Goal: Information Seeking & Learning: Learn about a topic

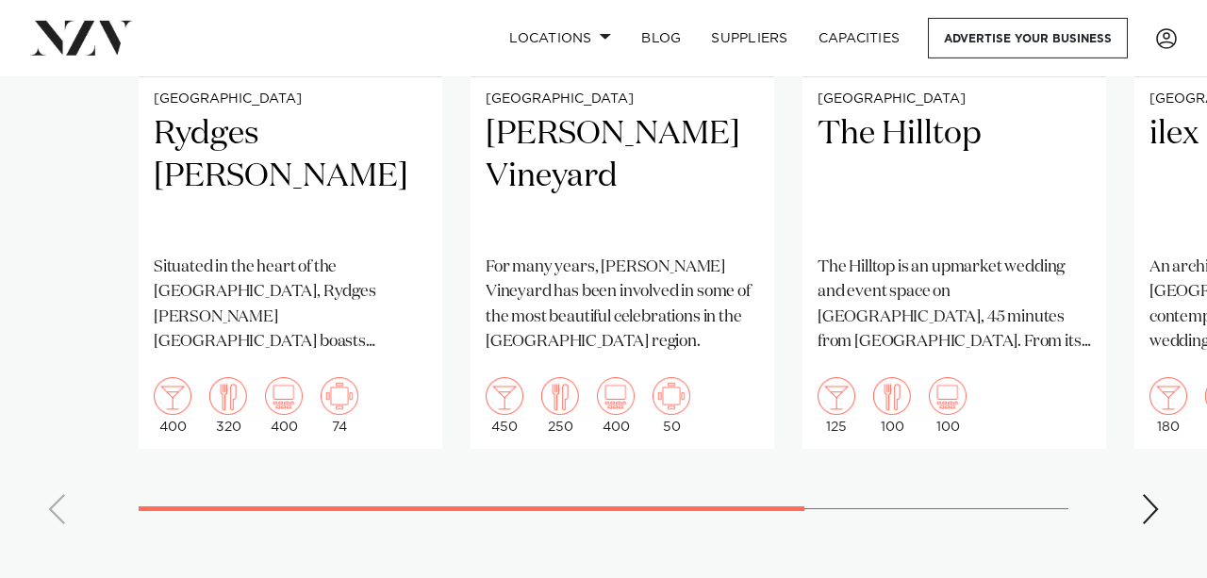
scroll to position [1733, 0]
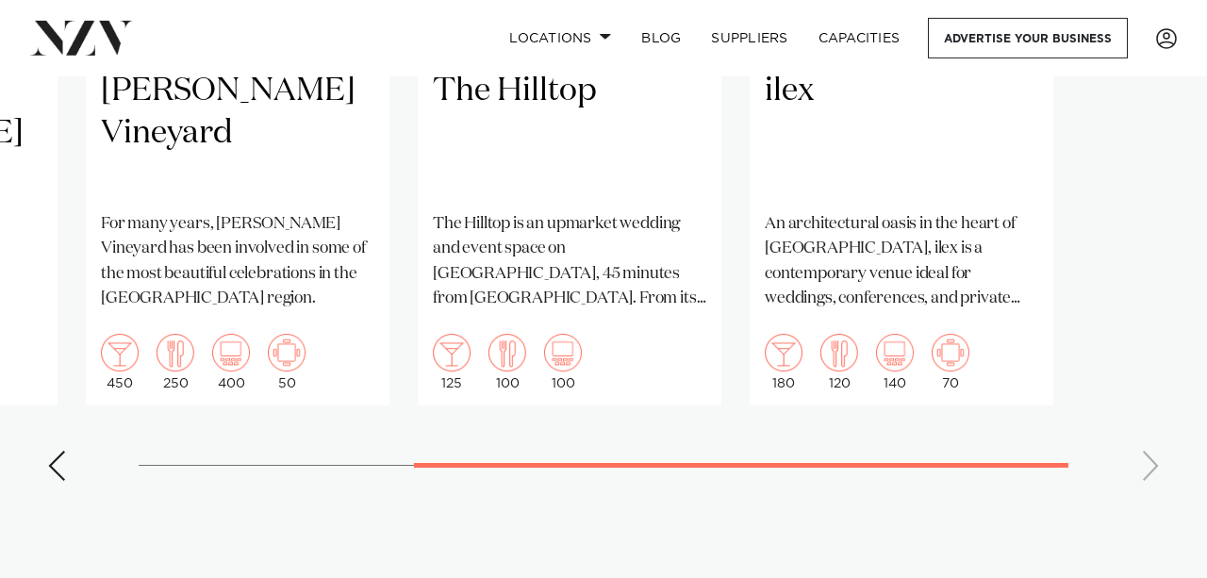
click at [218, 421] on swiper-container "Christchurch Rydges [PERSON_NAME] Situated in the heart of the garden city, Ryd…" at bounding box center [603, 61] width 1207 height 870
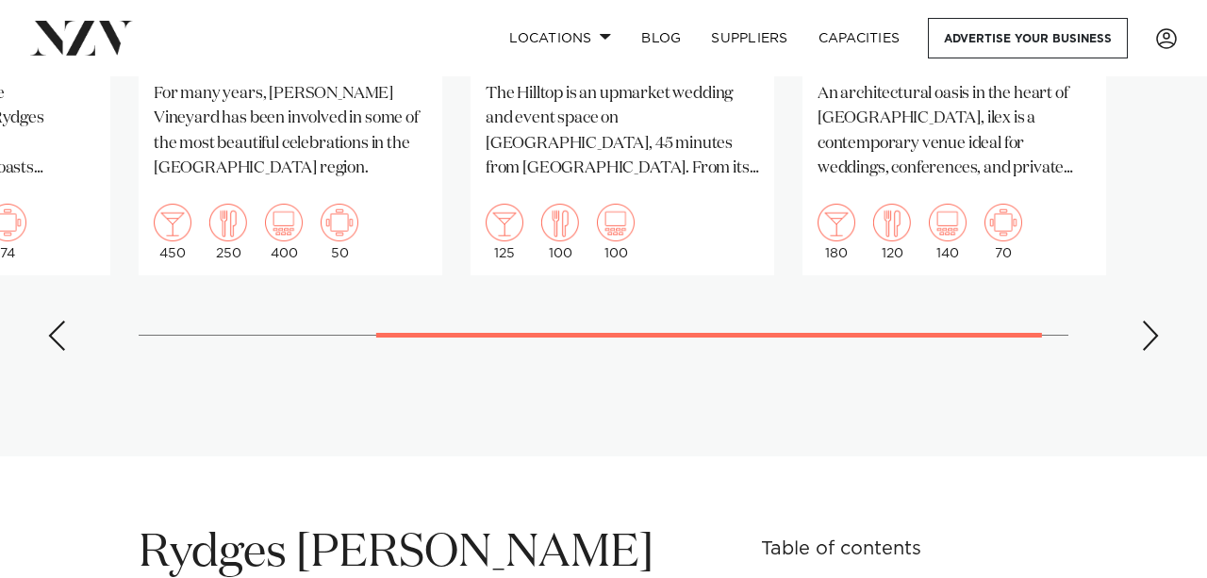
scroll to position [1928, 0]
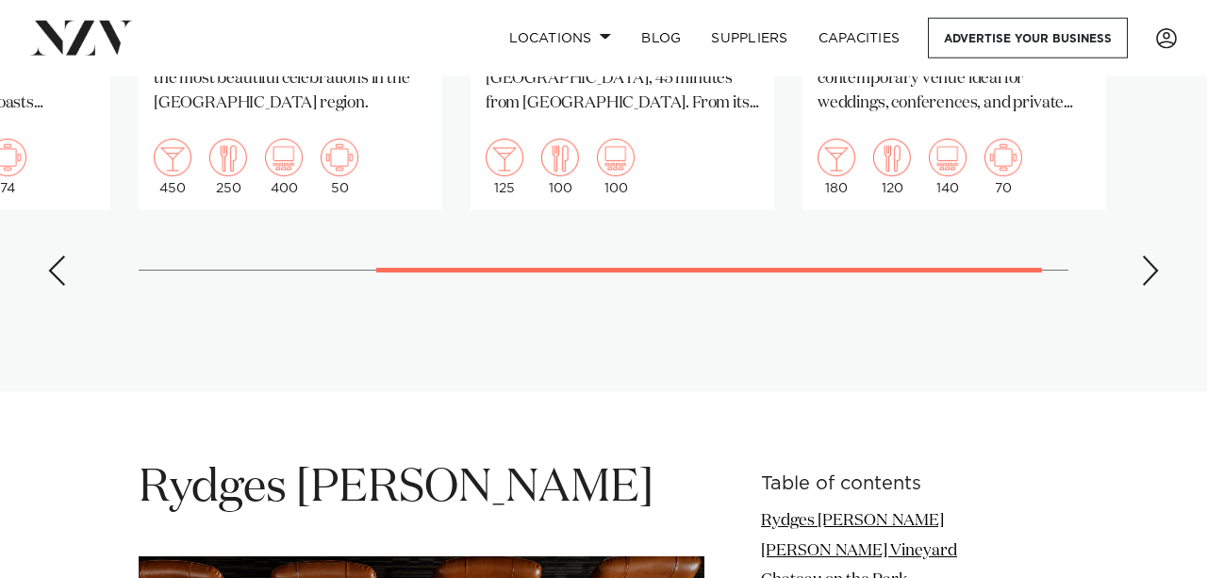
click at [1150, 255] on div "Next slide" at bounding box center [1150, 270] width 19 height 30
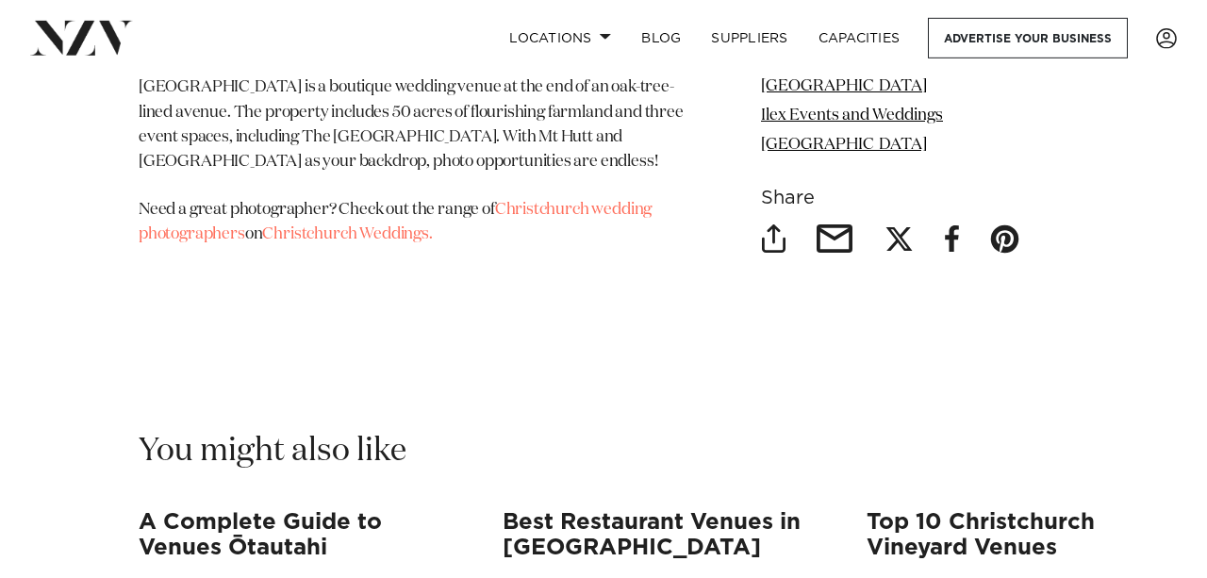
scroll to position [16488, 0]
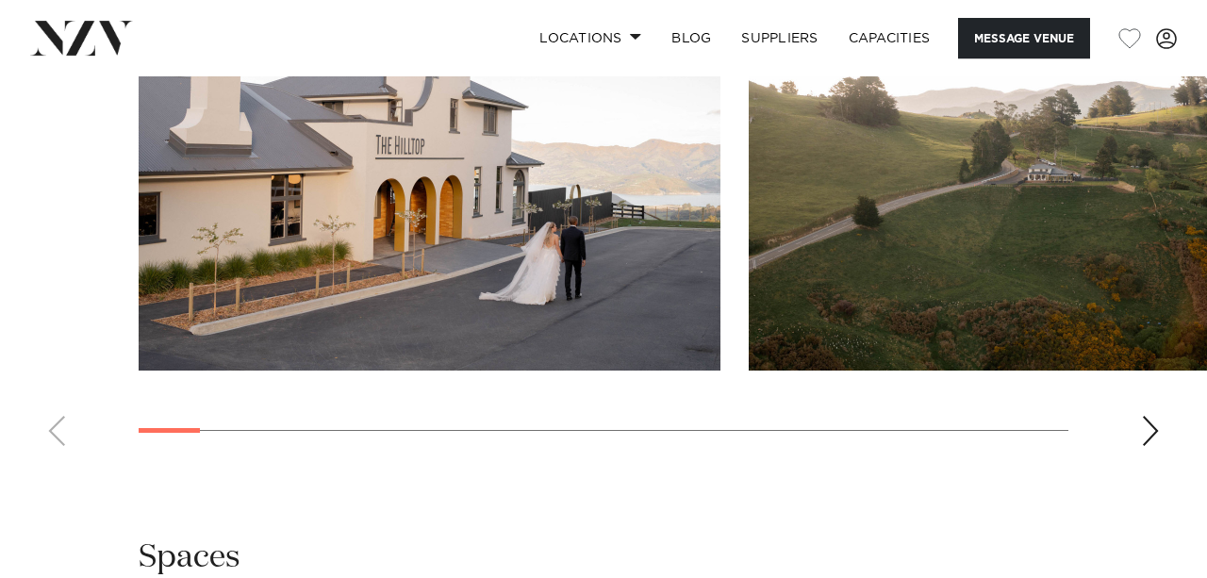
scroll to position [1903, 0]
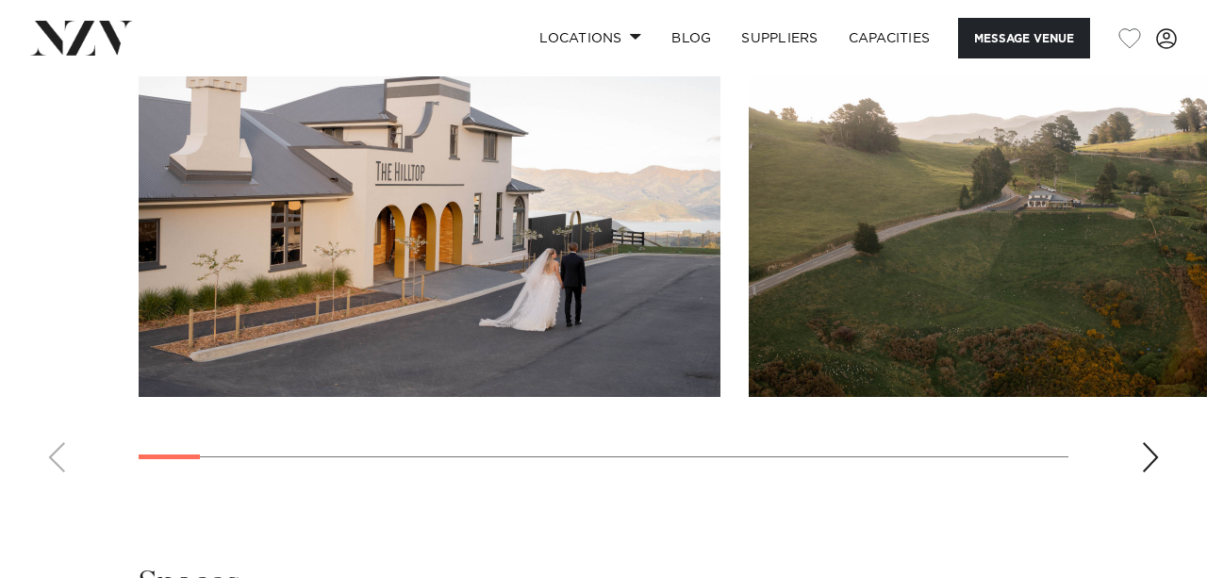
click at [1153, 472] on div "Next slide" at bounding box center [1150, 457] width 19 height 30
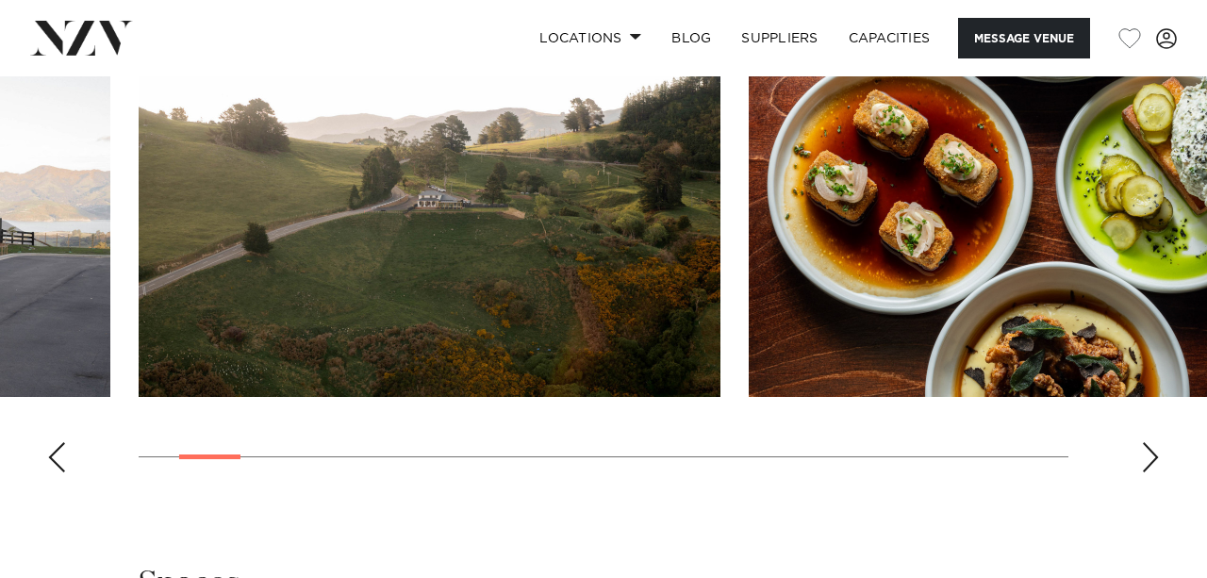
click at [1153, 472] on div "Next slide" at bounding box center [1150, 457] width 19 height 30
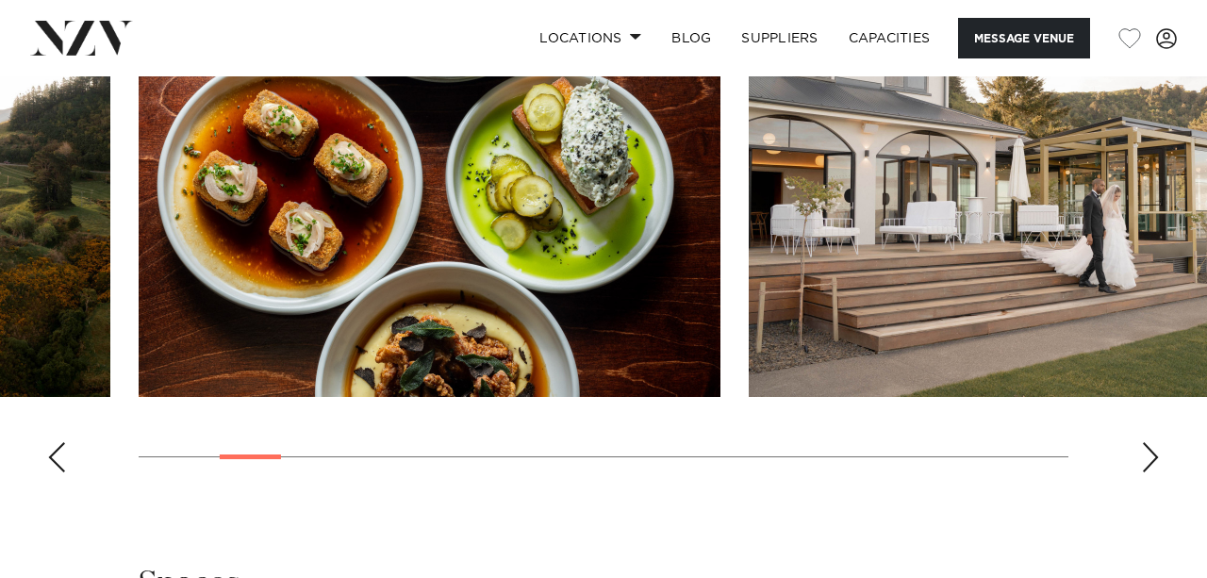
click at [1153, 472] on div "Next slide" at bounding box center [1150, 457] width 19 height 30
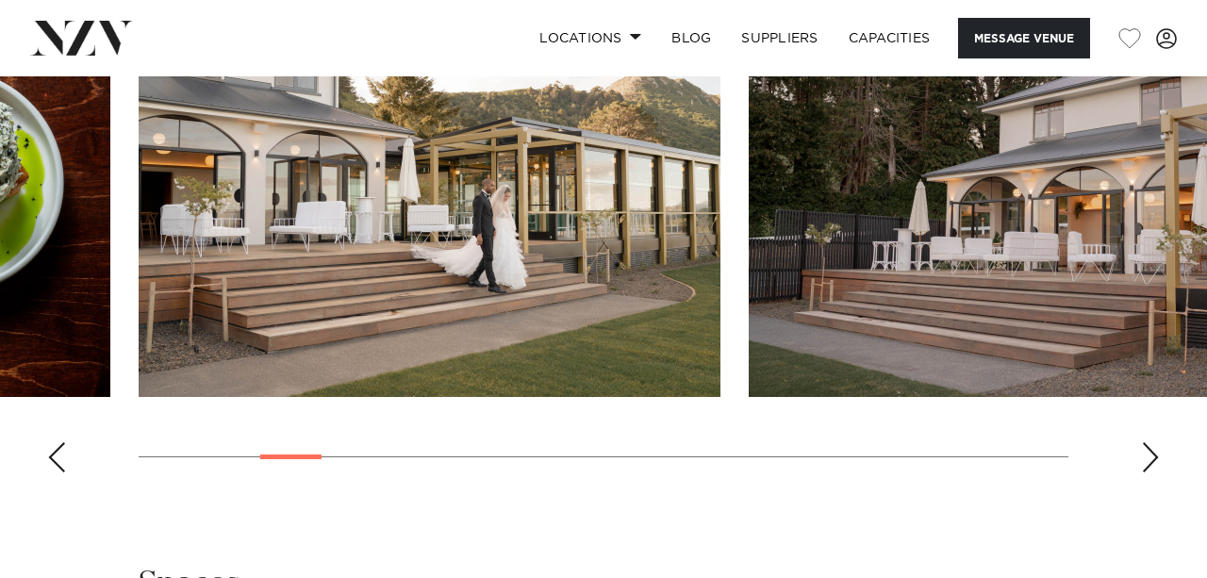
click at [1153, 472] on div "Next slide" at bounding box center [1150, 457] width 19 height 30
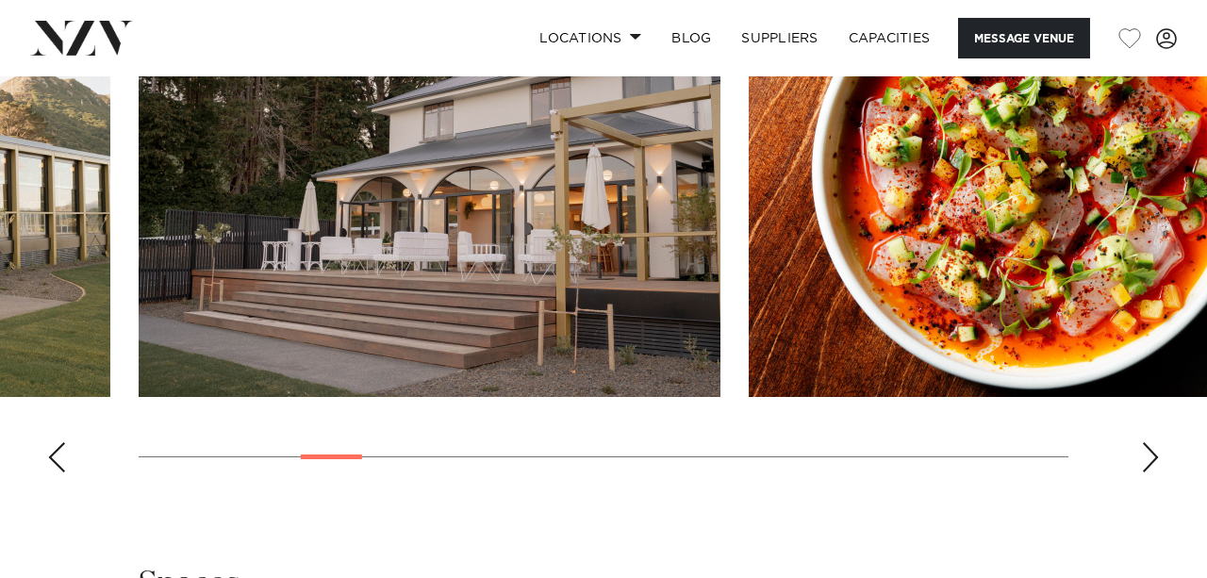
click at [1153, 472] on div "Next slide" at bounding box center [1150, 457] width 19 height 30
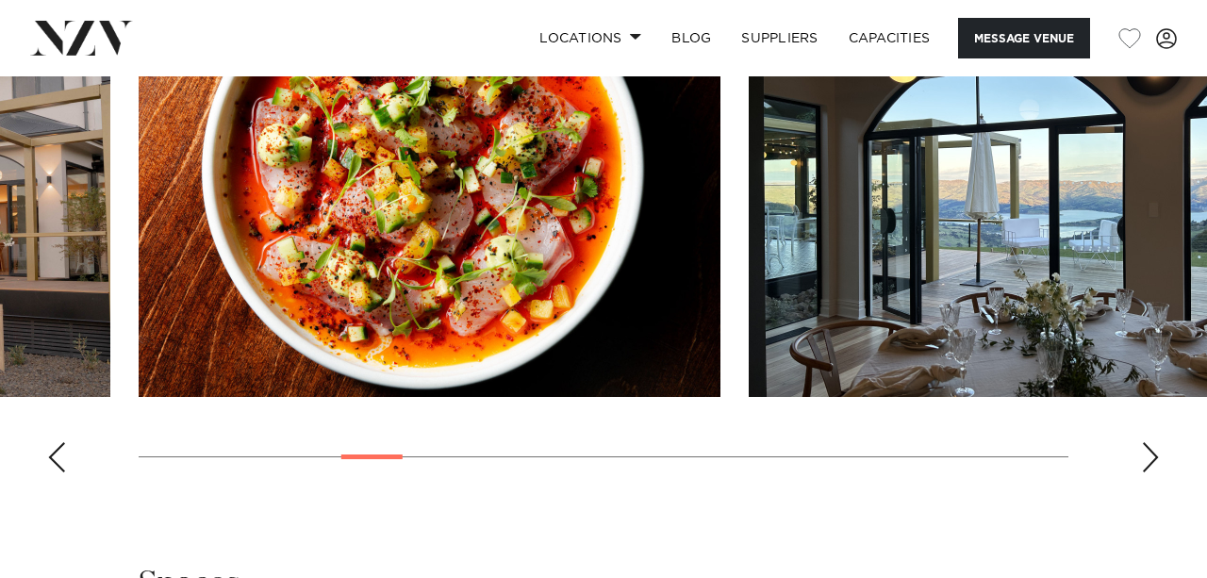
click at [1153, 472] on div "Next slide" at bounding box center [1150, 457] width 19 height 30
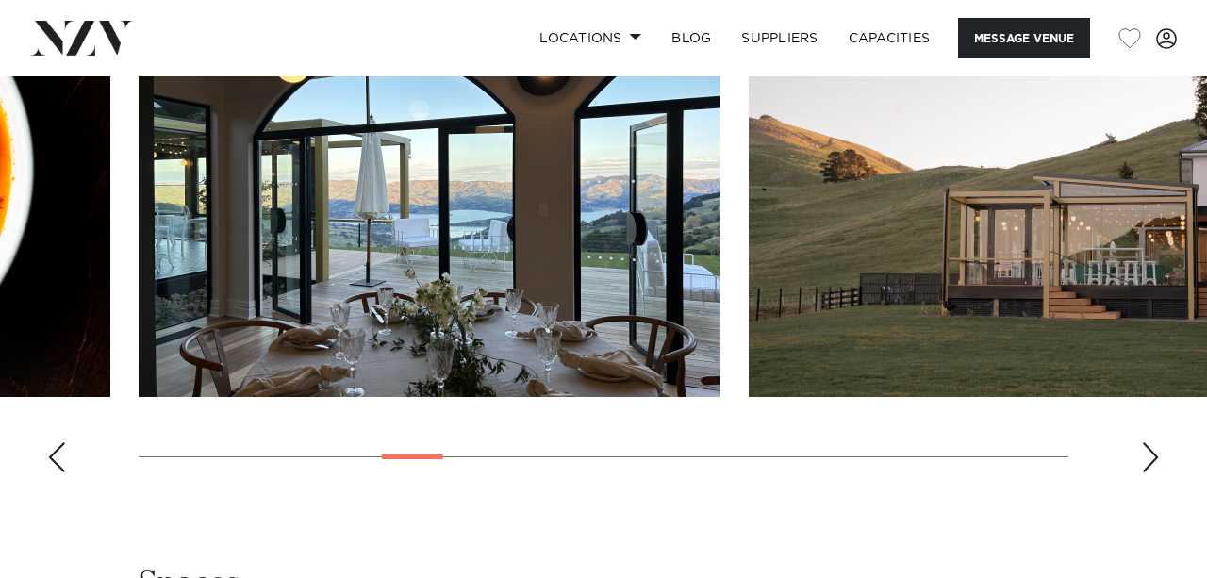
click at [1153, 472] on div "Next slide" at bounding box center [1150, 457] width 19 height 30
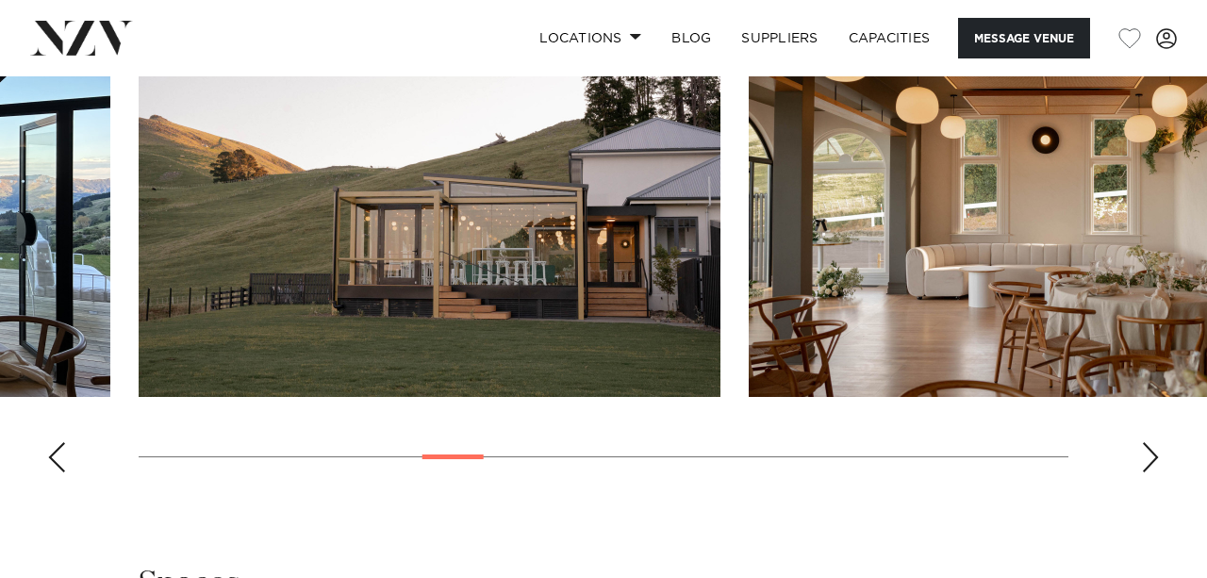
click at [1153, 472] on div "Next slide" at bounding box center [1150, 457] width 19 height 30
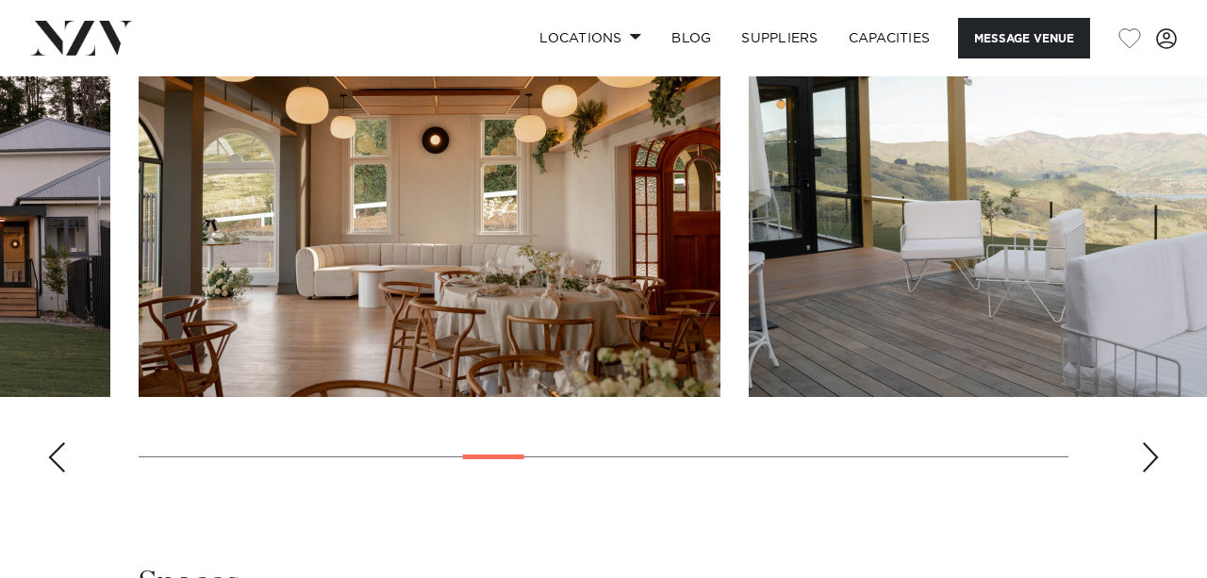
click at [1153, 472] on div "Next slide" at bounding box center [1150, 457] width 19 height 30
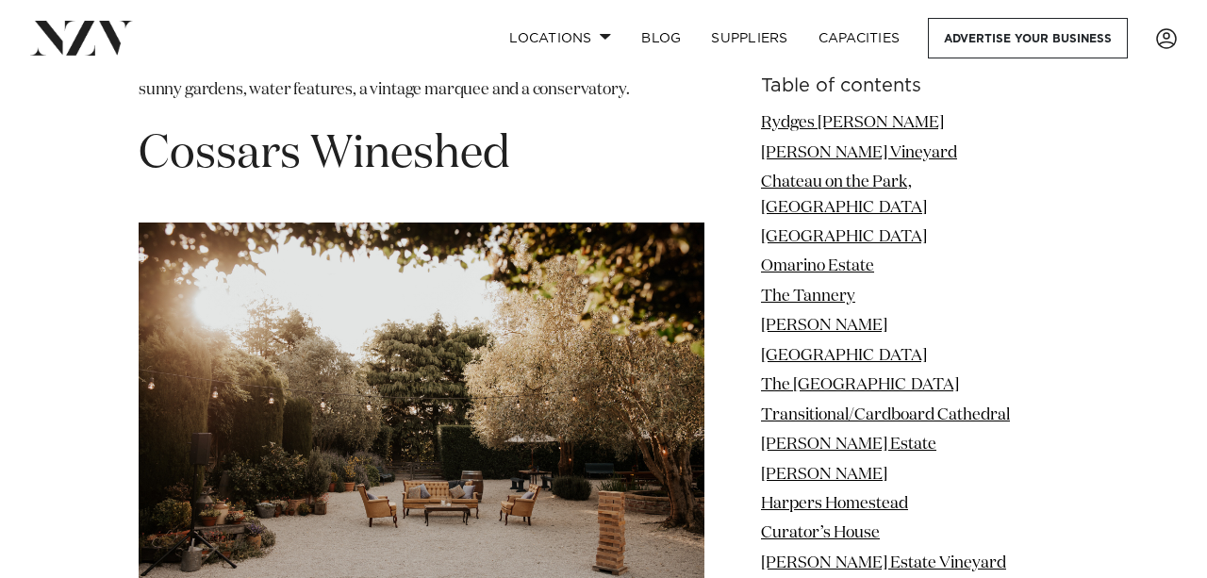
scroll to position [12652, 0]
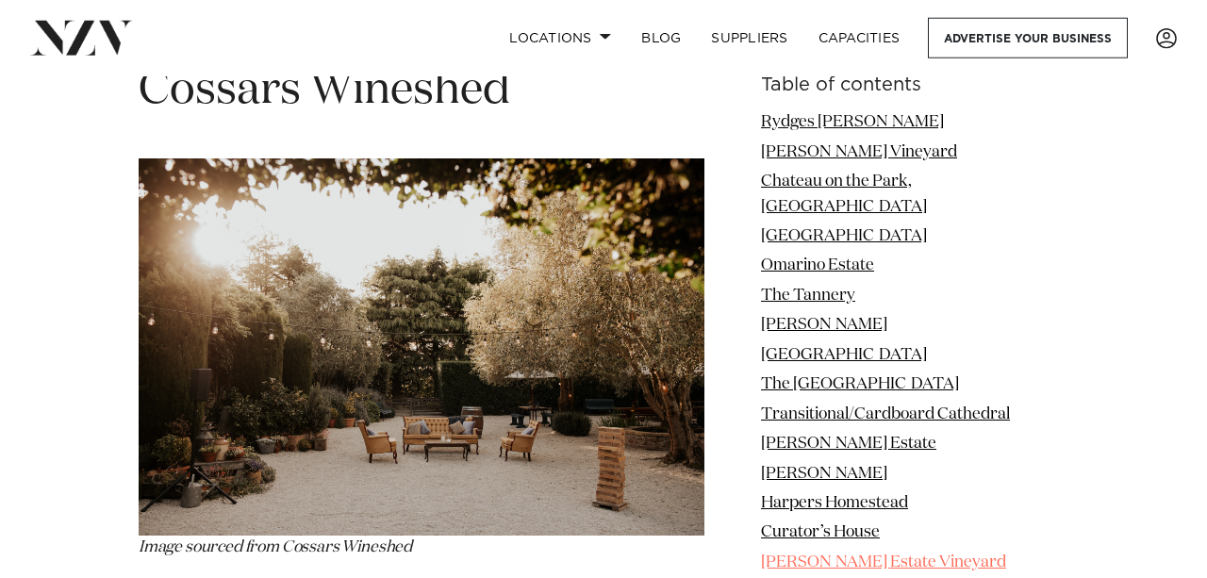
click at [874, 555] on link "[PERSON_NAME] Estate Vineyard" at bounding box center [883, 563] width 245 height 16
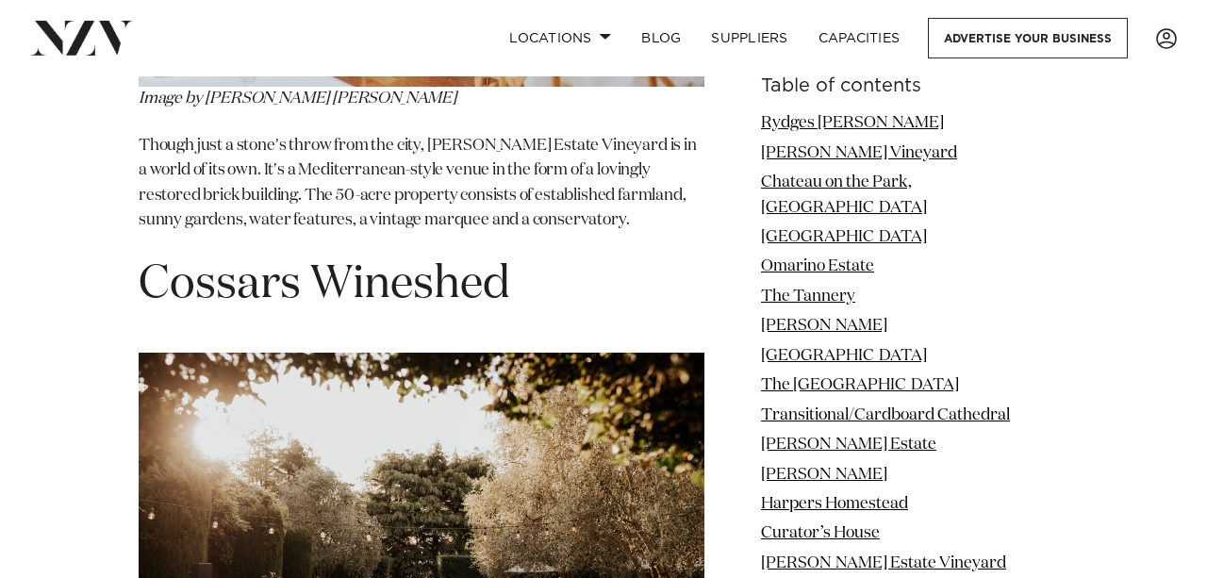
scroll to position [12479, 0]
